Goal: Information Seeking & Learning: Find specific fact

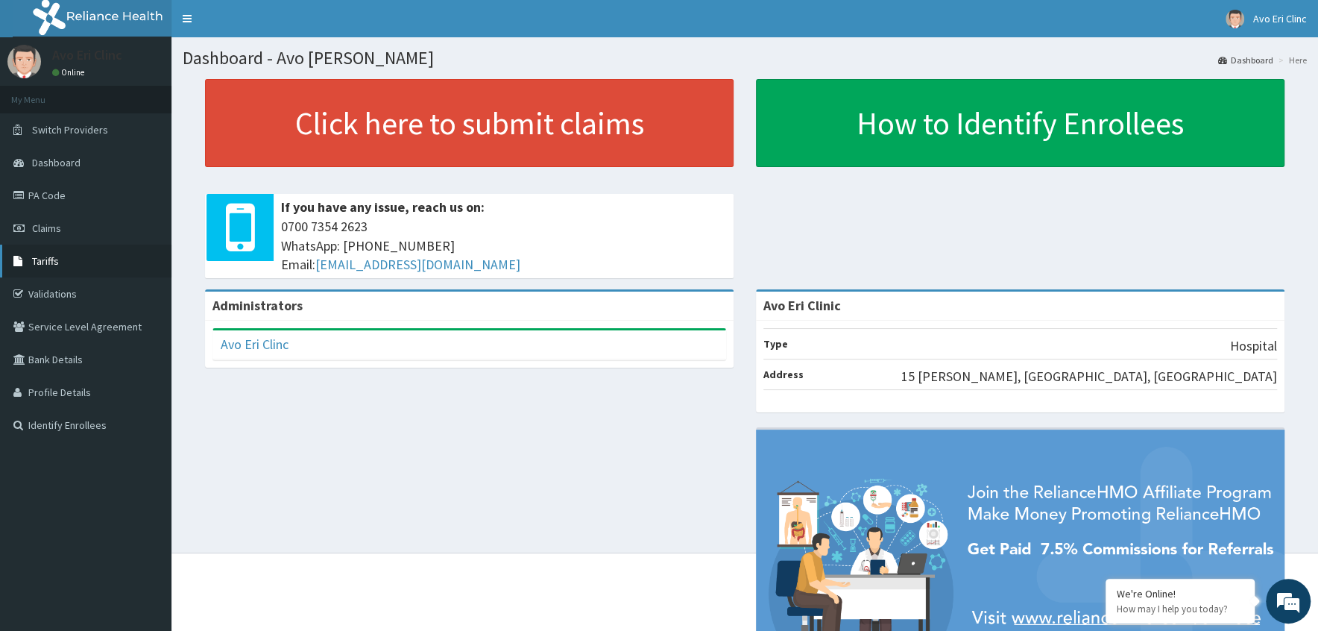
click at [45, 262] on span "Tariffs" at bounding box center [45, 260] width 27 height 13
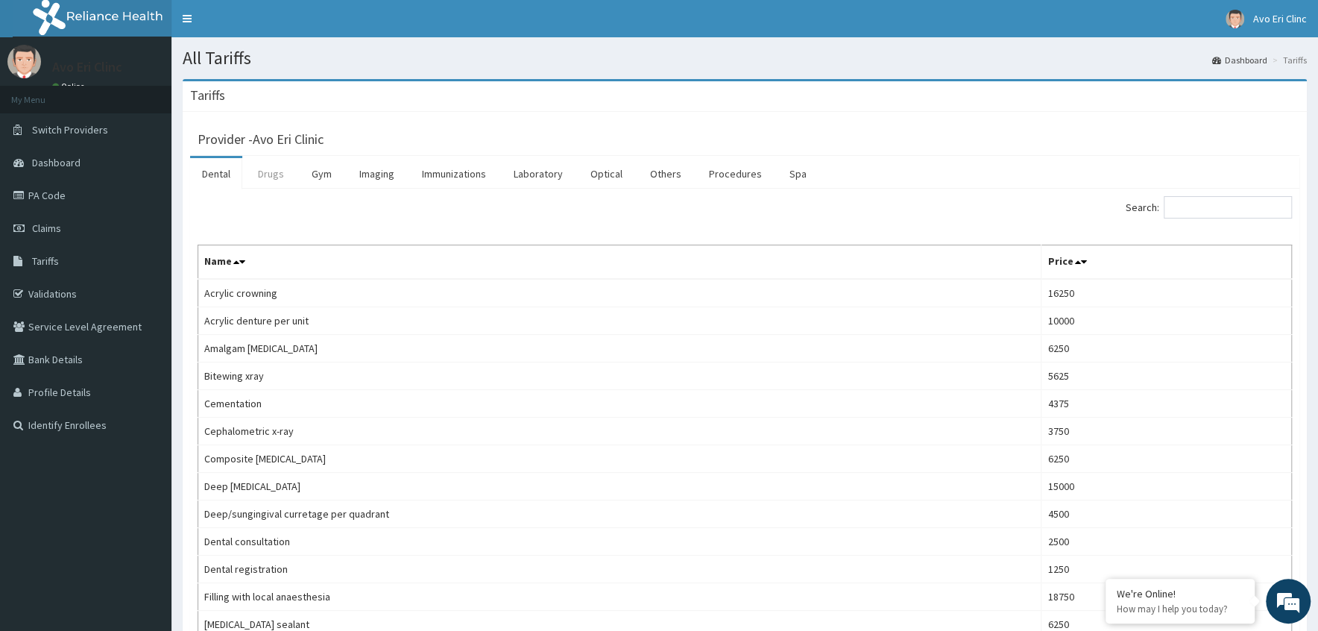
click at [274, 178] on link "Drugs" at bounding box center [271, 173] width 50 height 31
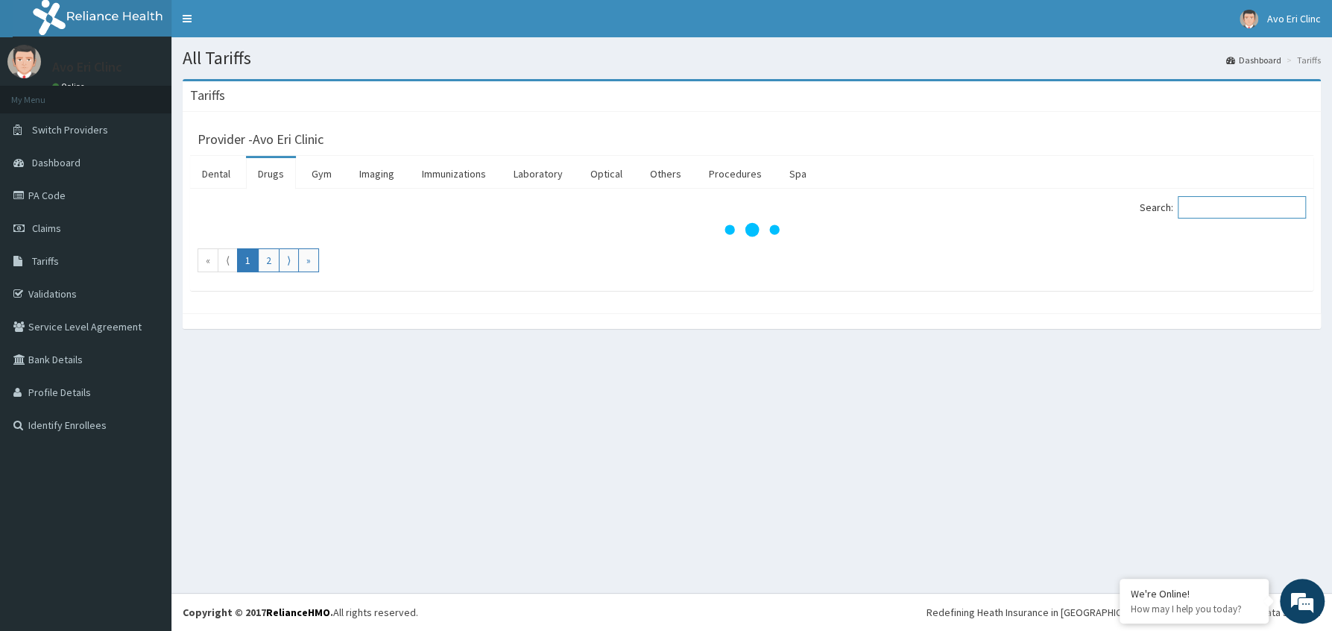
click at [1236, 214] on input "Search:" at bounding box center [1242, 207] width 128 height 22
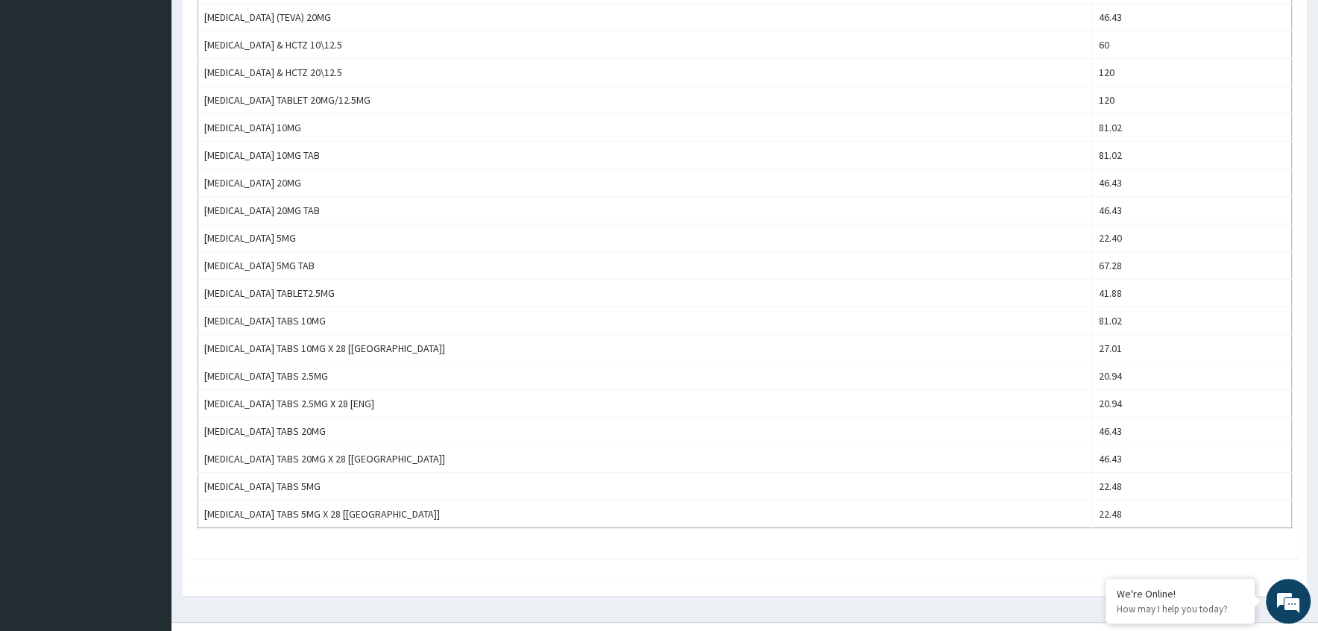
scroll to position [444, 0]
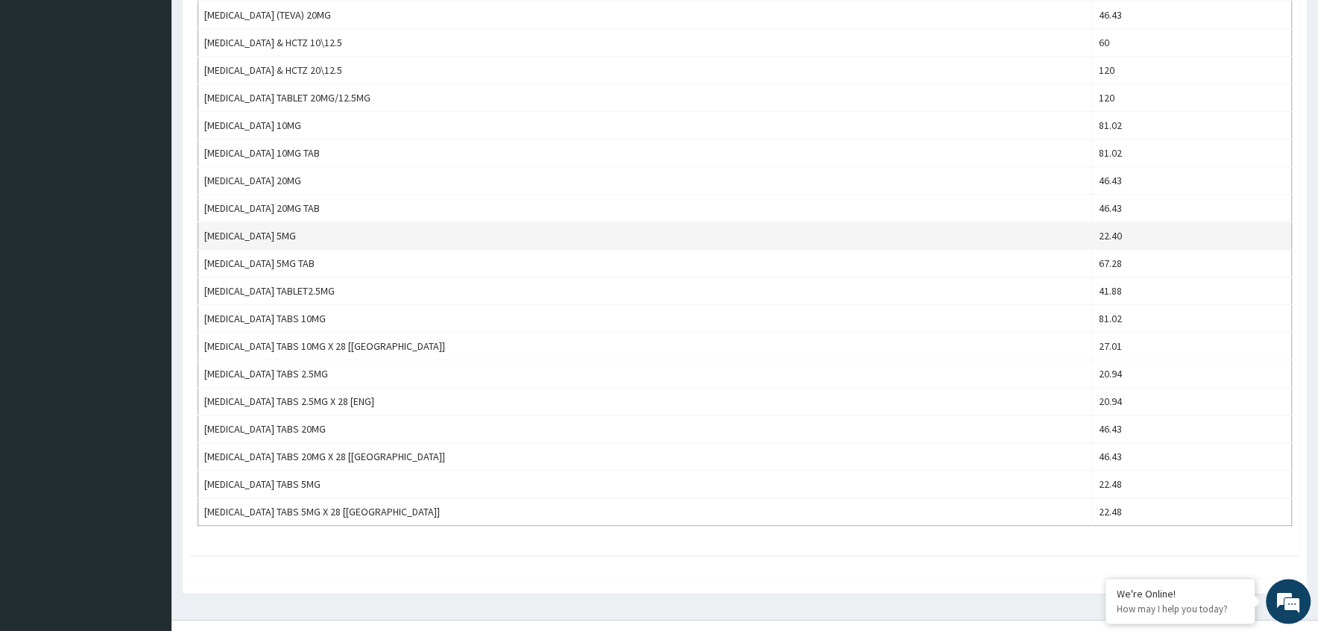
type input "lisin"
click at [290, 235] on td "LISINOPRIL 5MG" at bounding box center [645, 236] width 894 height 28
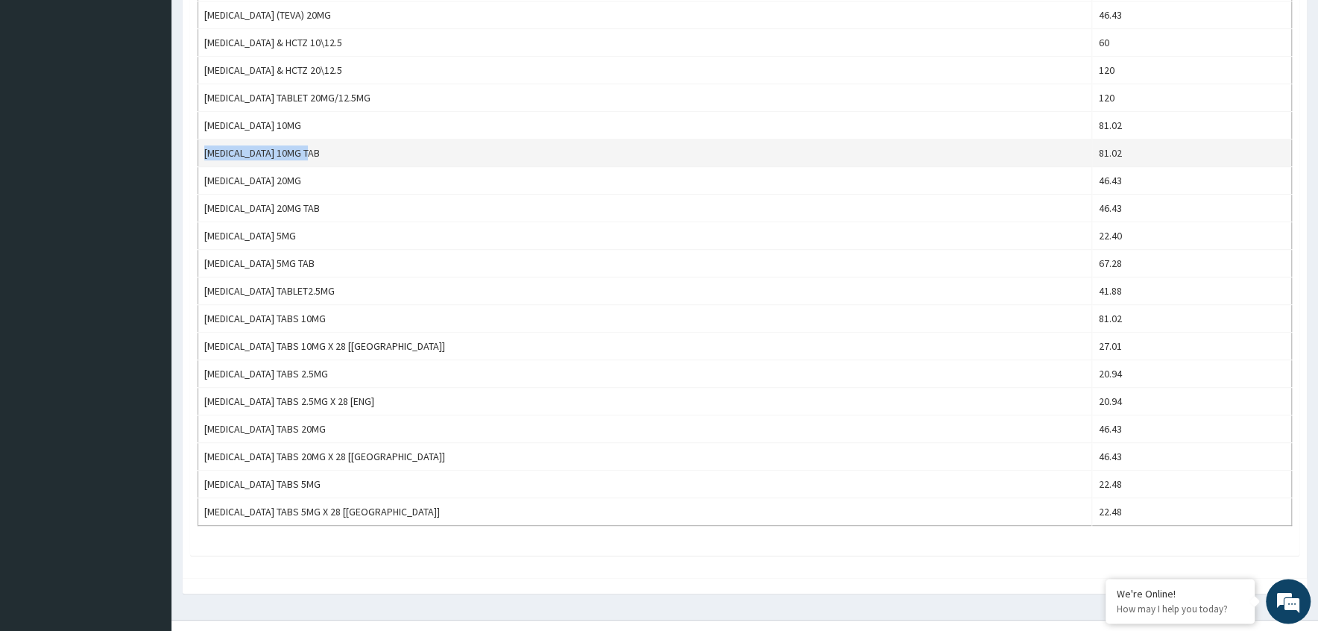
drag, startPoint x: 309, startPoint y: 154, endPoint x: 205, endPoint y: 149, distance: 104.5
click at [205, 149] on td "LISINOPRIL 10MG TAB" at bounding box center [645, 153] width 894 height 28
copy td "LISINOPRIL 10MG TAB"
